Goal: Check status: Check status

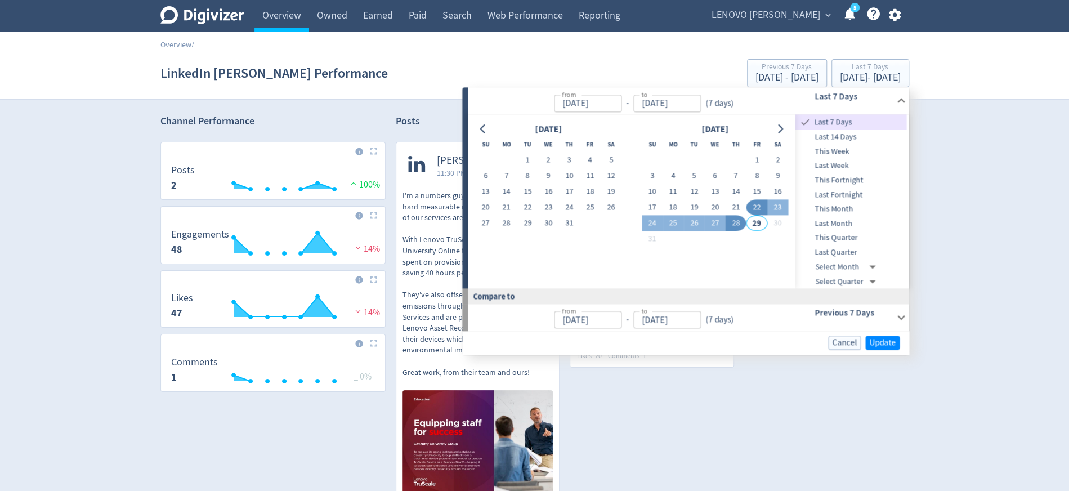
click at [839, 151] on span "This Week" at bounding box center [850, 151] width 111 height 12
type input "[DATE]"
click at [882, 343] on span "Update" at bounding box center [882, 342] width 26 height 8
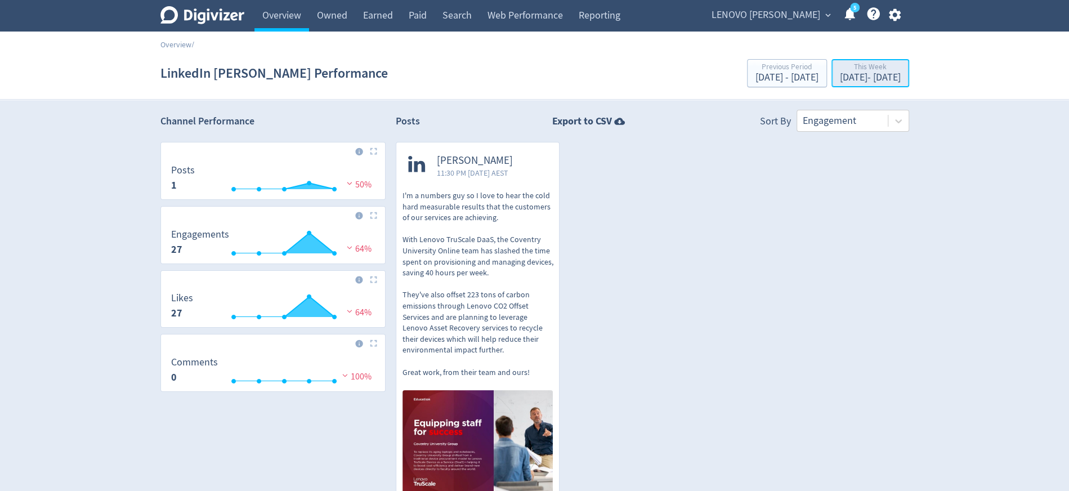
click at [868, 70] on div "This Week" at bounding box center [870, 68] width 61 height 10
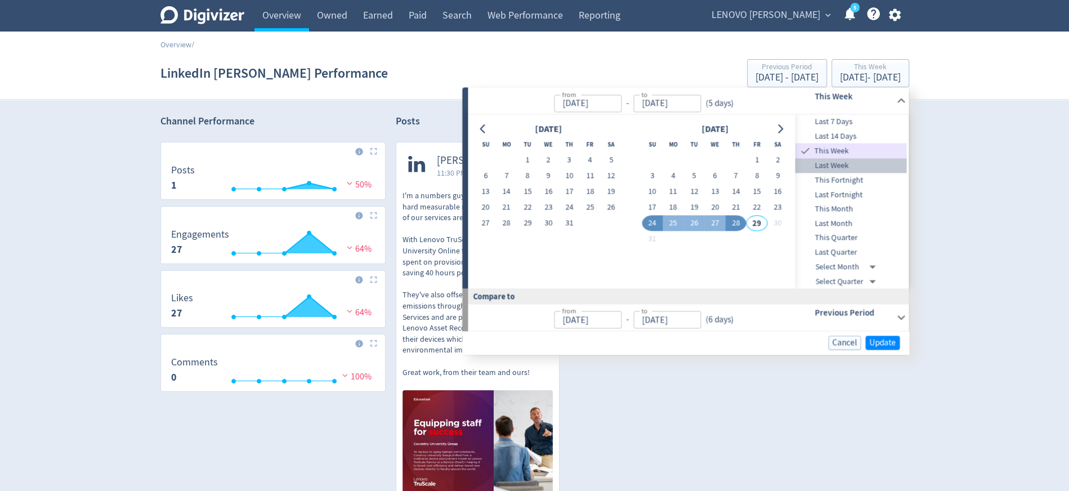
click at [851, 167] on span "Last Week" at bounding box center [850, 166] width 111 height 12
type input "[DATE]"
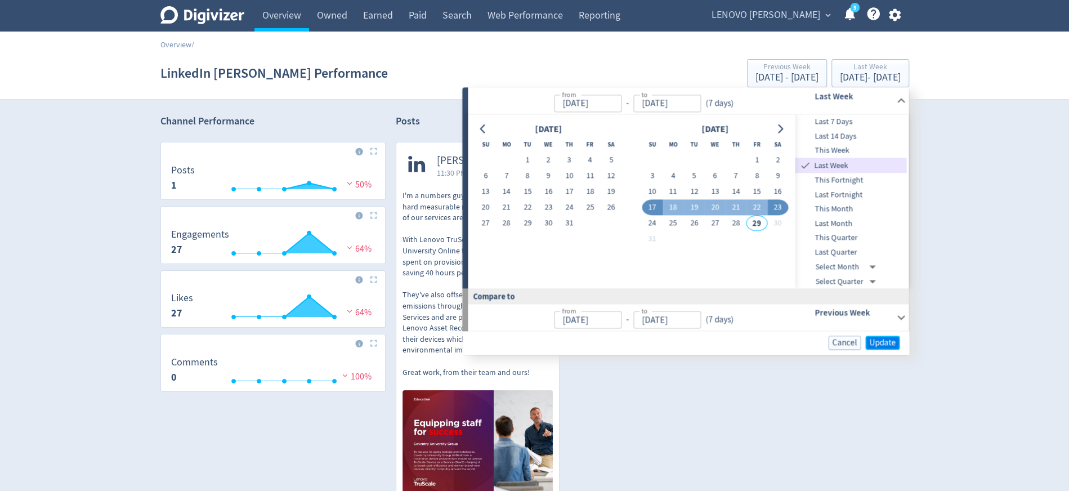
click at [884, 341] on span "Update" at bounding box center [882, 342] width 26 height 8
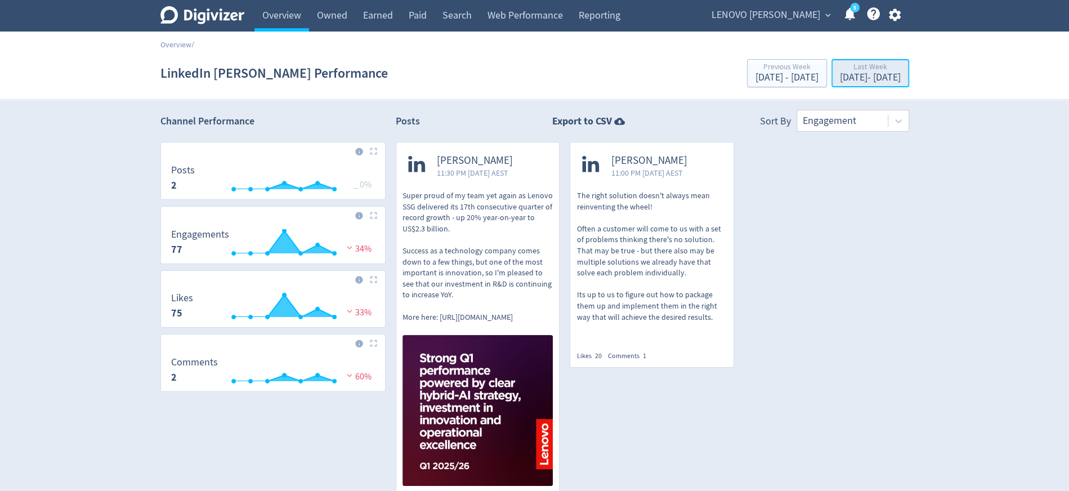
click at [864, 68] on div "Last Week" at bounding box center [870, 68] width 61 height 10
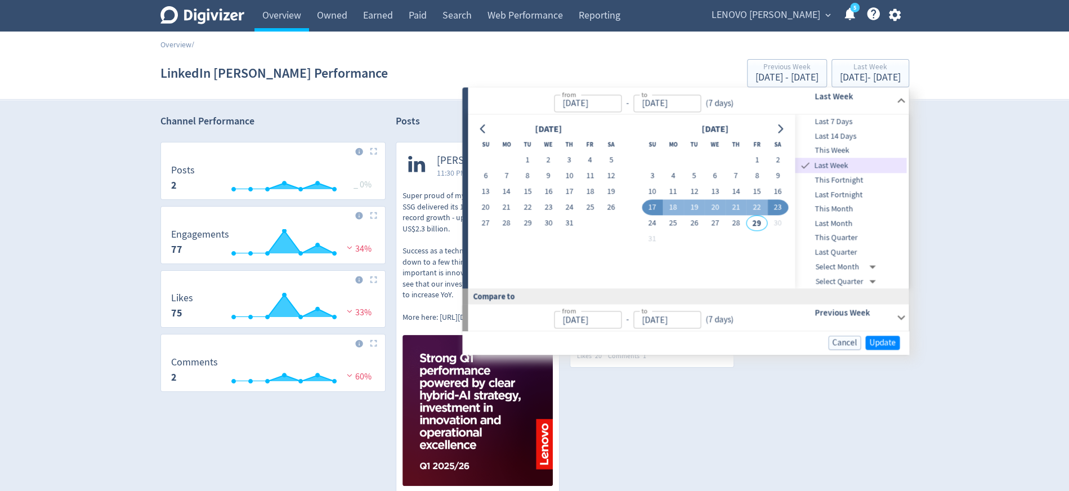
click at [843, 121] on span "Last 7 Days" at bounding box center [850, 122] width 111 height 12
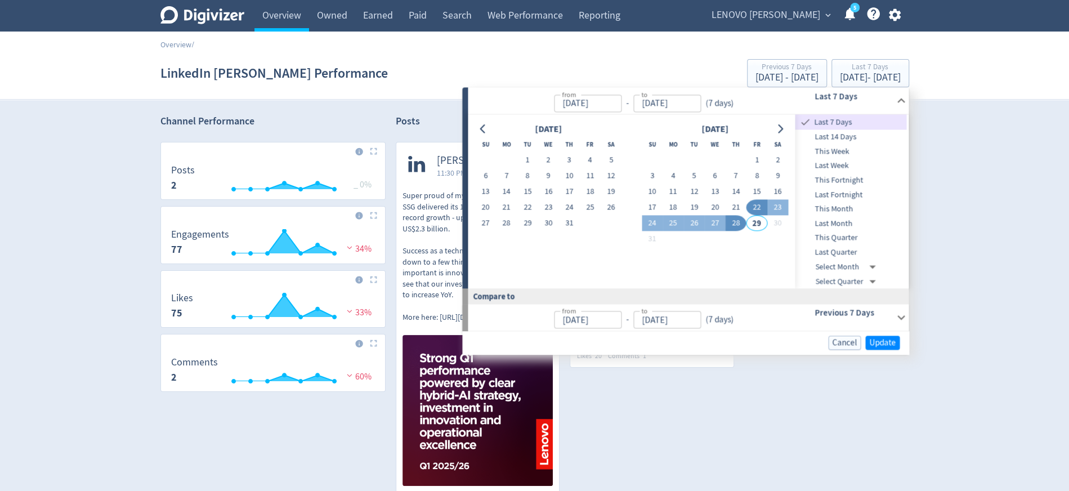
type input "[DATE]"
click at [880, 342] on span "Update" at bounding box center [882, 342] width 26 height 8
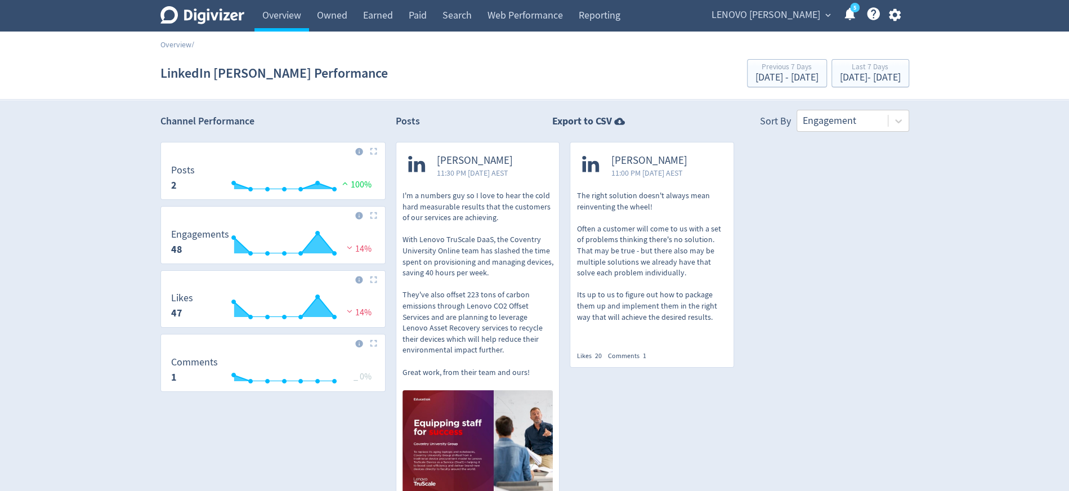
click at [810, 15] on span "LENOVO [PERSON_NAME]" at bounding box center [765, 15] width 109 height 18
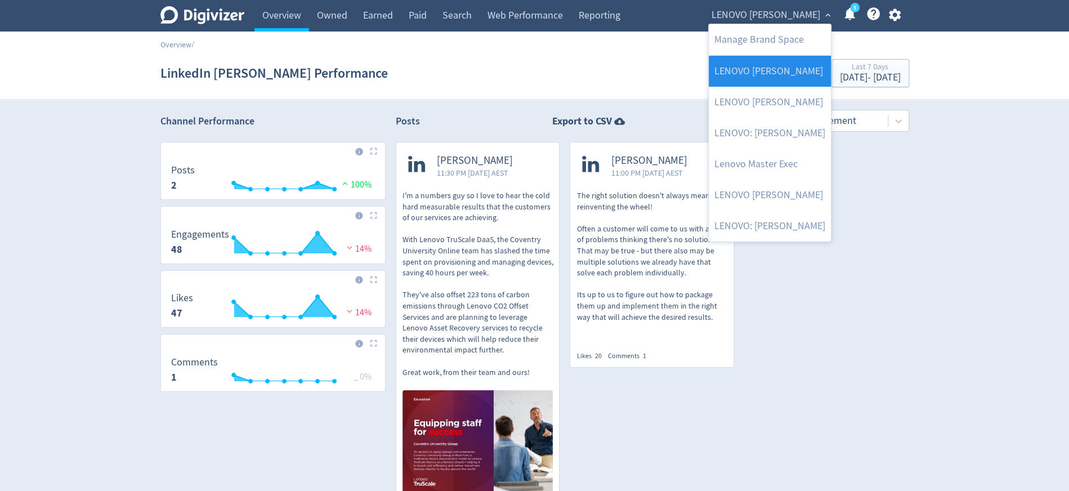
click at [786, 69] on link "LENOVO [PERSON_NAME]" at bounding box center [770, 71] width 122 height 31
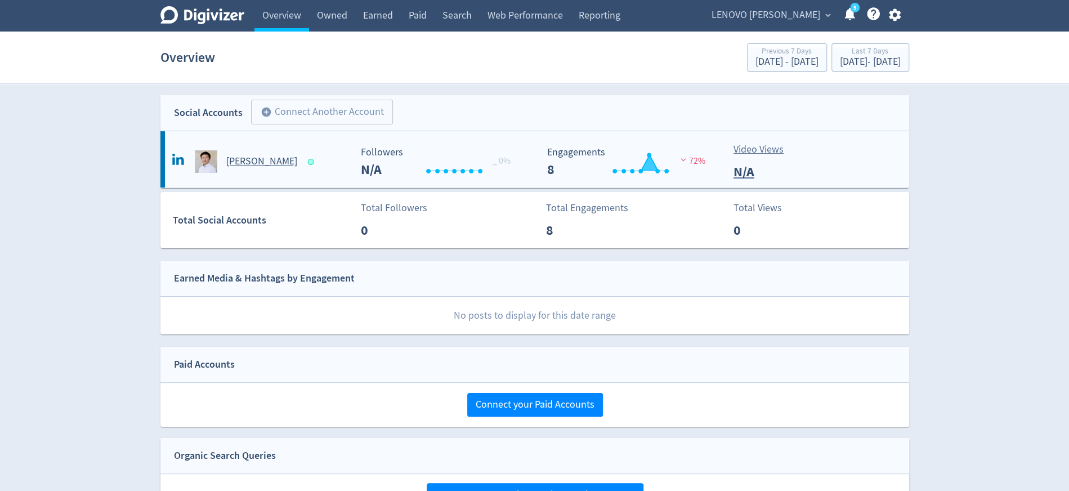
click at [239, 168] on div "[PERSON_NAME]" at bounding box center [260, 161] width 182 height 23
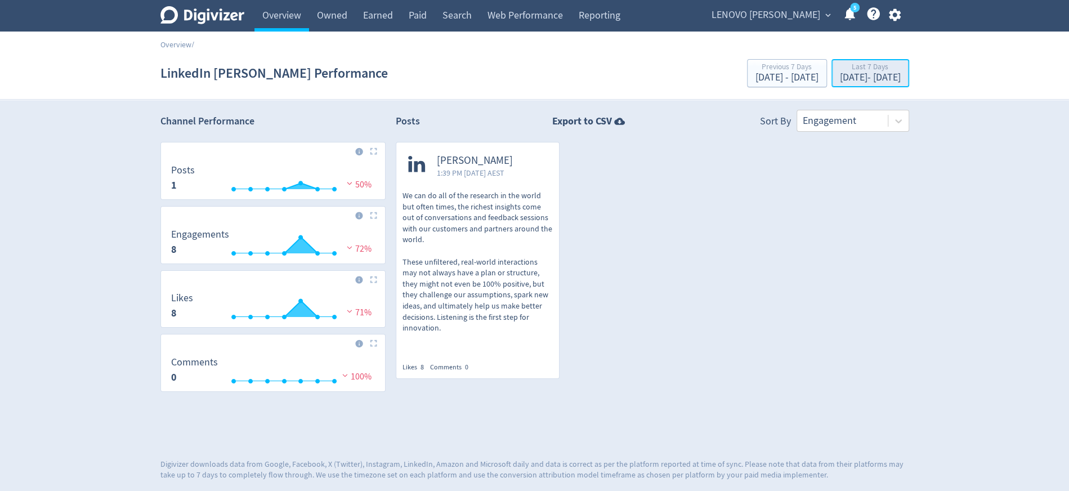
click at [872, 76] on div "[DATE] - [DATE]" at bounding box center [870, 78] width 61 height 10
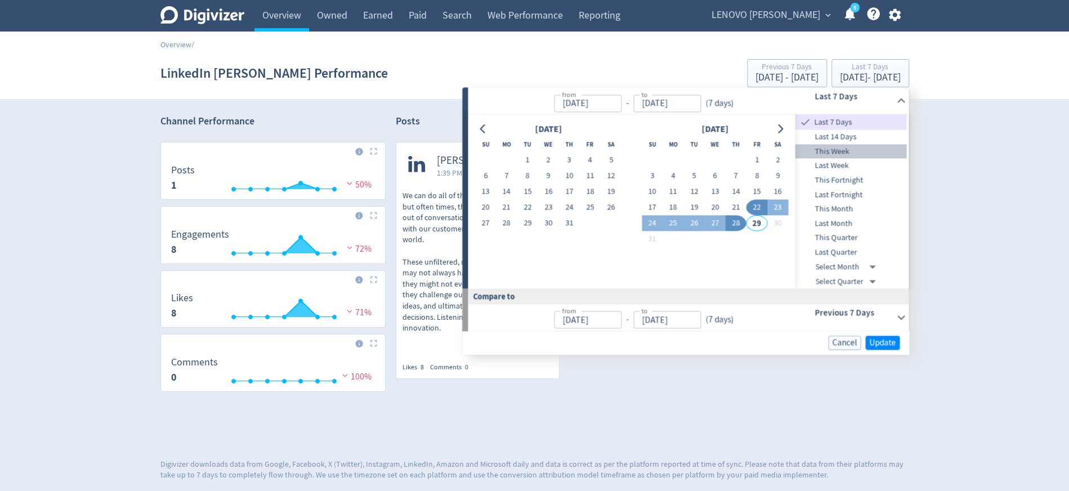
click at [858, 154] on span "This Week" at bounding box center [850, 151] width 111 height 12
type input "[DATE]"
click at [881, 344] on span "Update" at bounding box center [882, 342] width 26 height 8
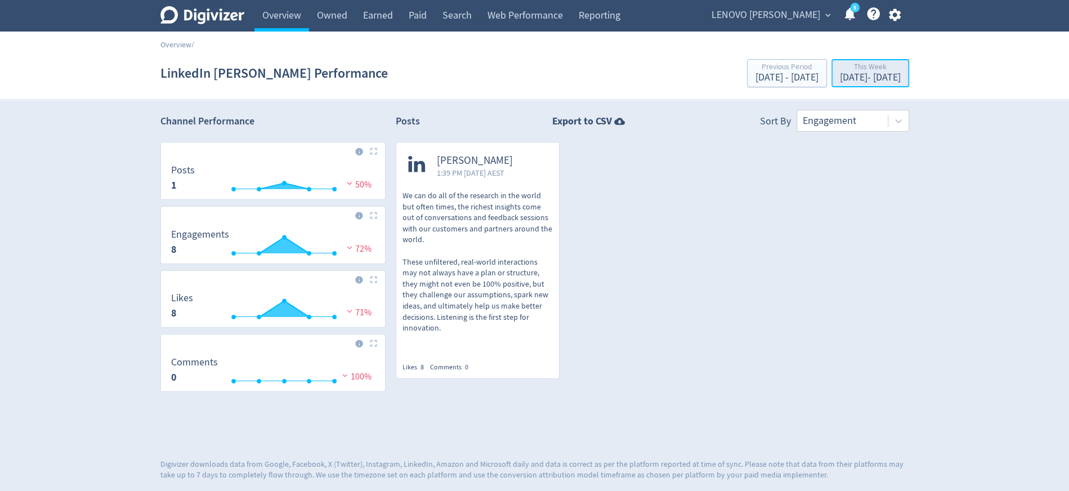
click at [846, 80] on div "[DATE] - [DATE]" at bounding box center [870, 78] width 61 height 10
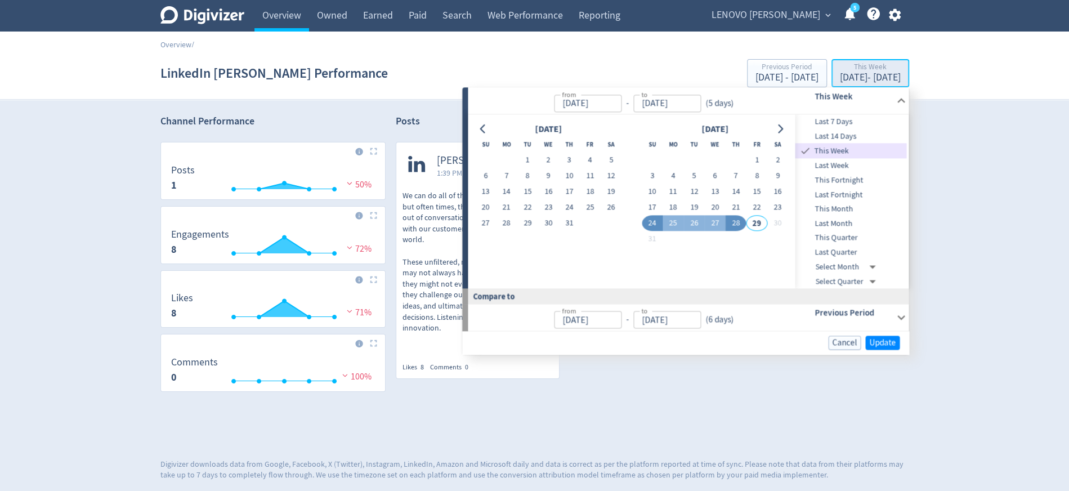
type input "[DATE]"
click at [846, 163] on span "Last Week" at bounding box center [850, 166] width 111 height 12
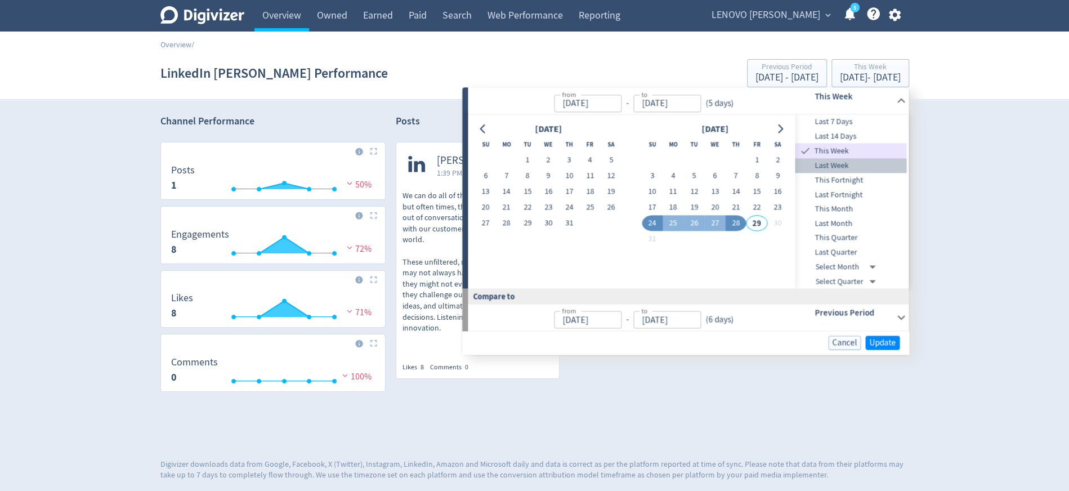
type input "[DATE]"
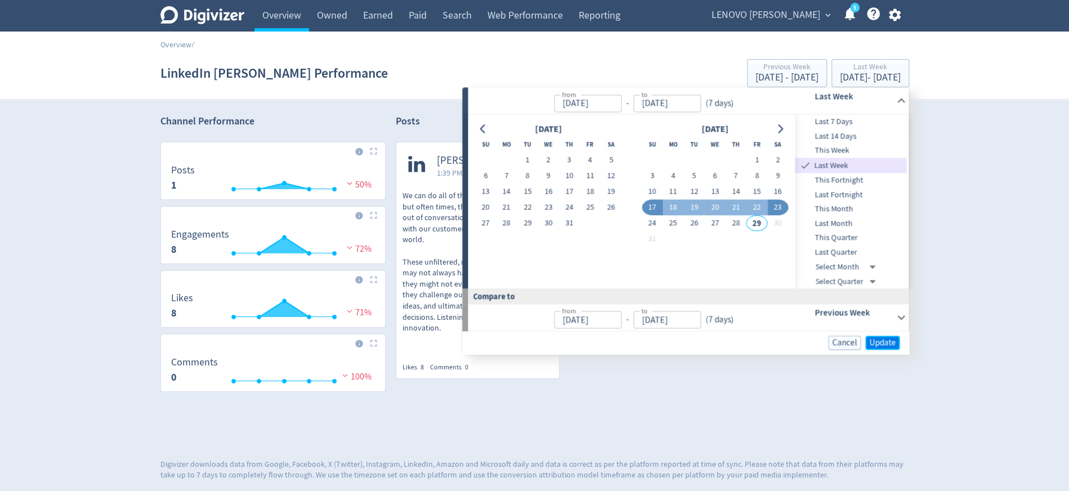
click at [891, 344] on span "Update" at bounding box center [882, 342] width 26 height 8
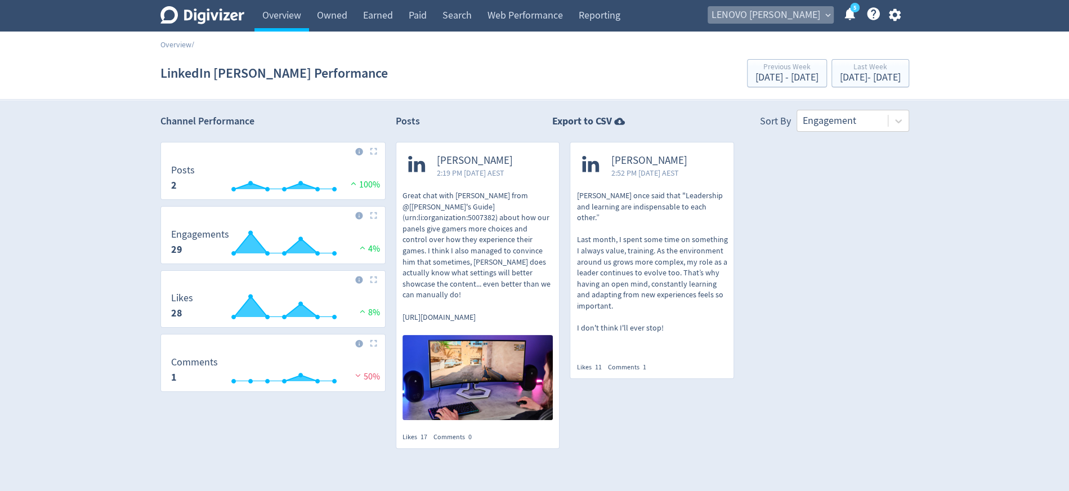
click at [809, 17] on span "LENOVO [PERSON_NAME]" at bounding box center [765, 15] width 109 height 18
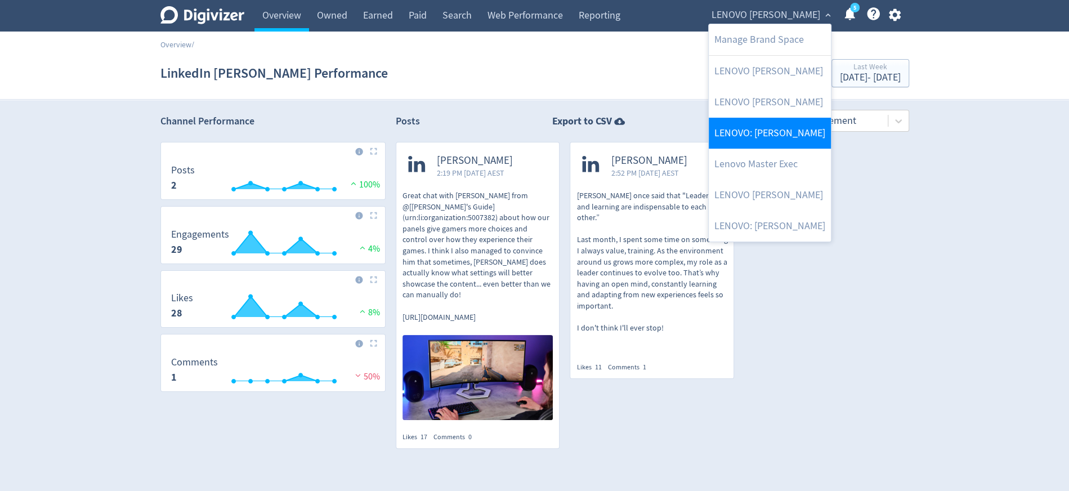
click at [784, 136] on link "LENOVO: [PERSON_NAME]" at bounding box center [770, 133] width 122 height 31
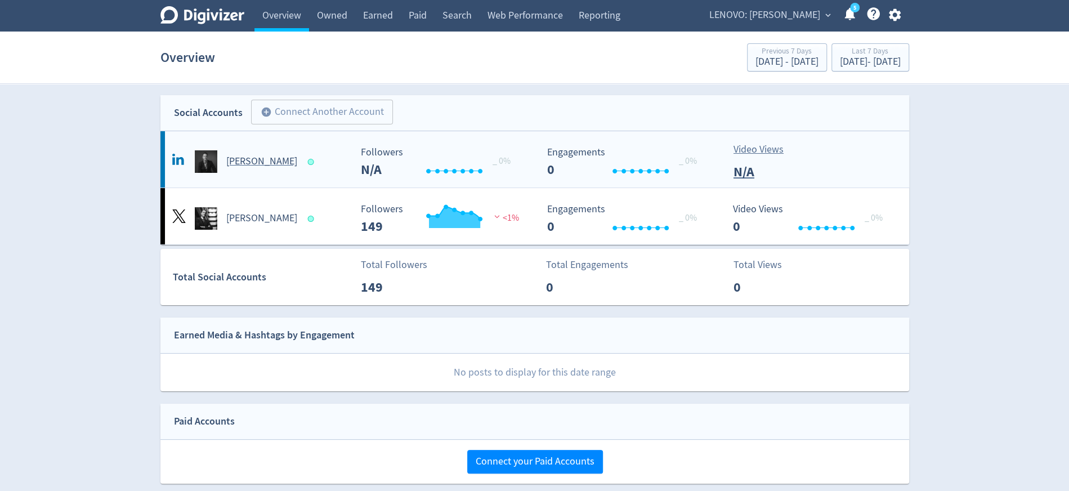
click at [274, 160] on h5 "[PERSON_NAME]" at bounding box center [261, 162] width 71 height 14
